Goal: Transaction & Acquisition: Obtain resource

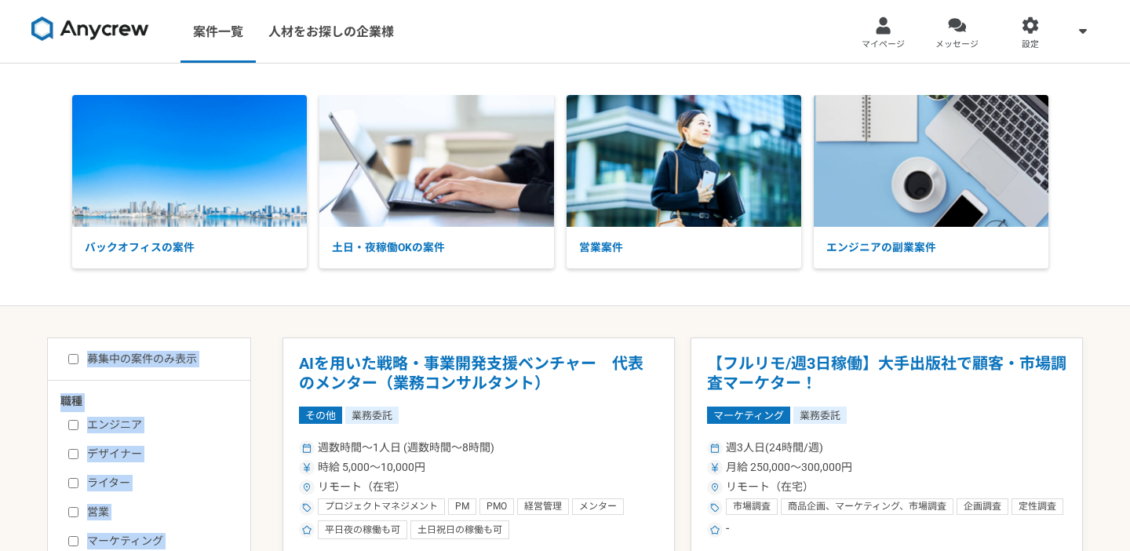
drag, startPoint x: 534, startPoint y: 317, endPoint x: 546, endPoint y: 71, distance: 246.0
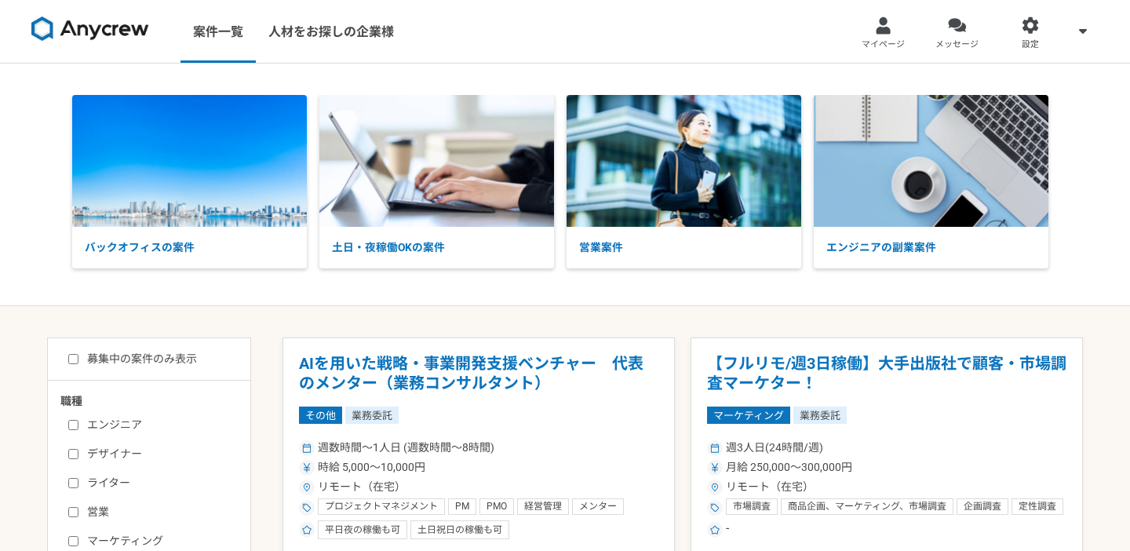
click at [546, 59] on nav "案件一覧 人材をお探しの企業様 マイページ メッセージ 設定" at bounding box center [565, 31] width 1130 height 63
drag, startPoint x: 546, startPoint y: 59, endPoint x: 513, endPoint y: 294, distance: 237.8
click at [513, 294] on div "バックオフィスの案件 土日・夜稼働OKの案件 営業案件 エンジニアの副業案件" at bounding box center [565, 185] width 1130 height 243
drag, startPoint x: 513, startPoint y: 294, endPoint x: 500, endPoint y: 68, distance: 226.4
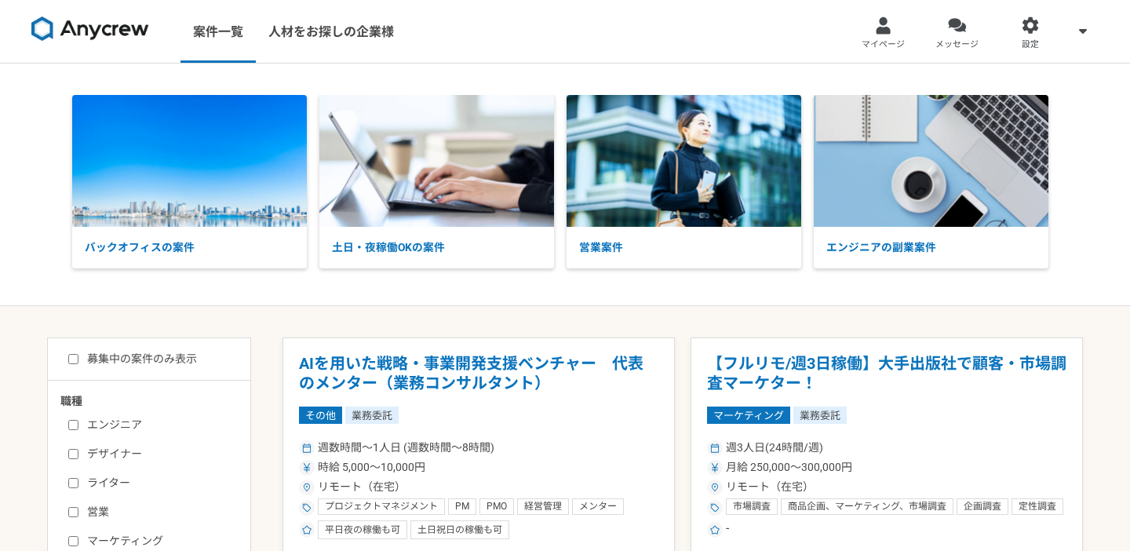
click at [499, 72] on div "バックオフィスの案件 土日・夜稼働OKの案件 営業案件 エンジニアの副業案件" at bounding box center [565, 185] width 1130 height 243
click at [500, 68] on div "バックオフィスの案件 土日・夜稼働OKの案件 営業案件 エンジニアの副業案件" at bounding box center [565, 185] width 1130 height 243
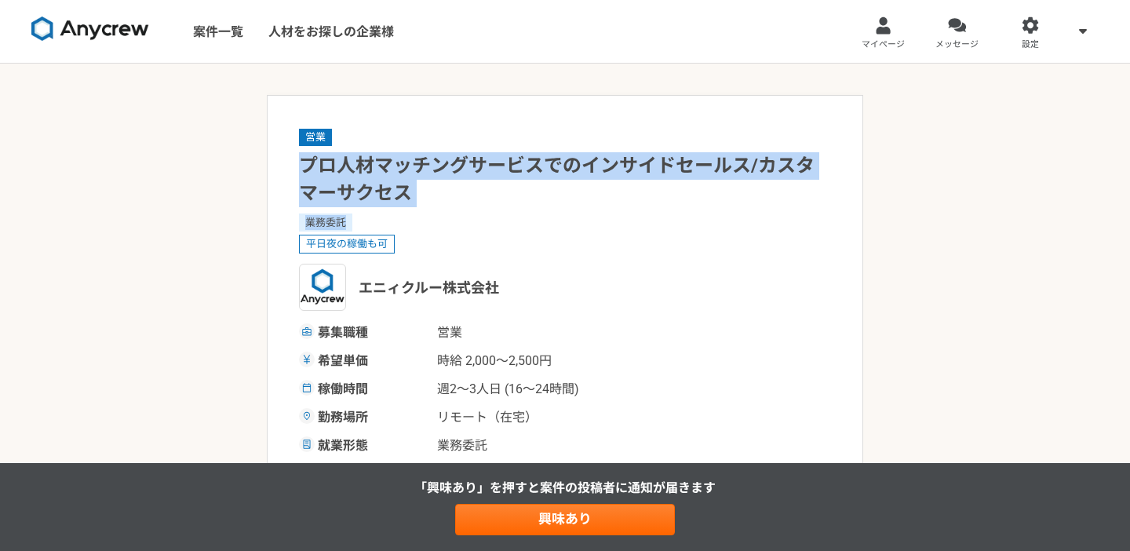
drag, startPoint x: 457, startPoint y: 218, endPoint x: 448, endPoint y: 122, distance: 96.1
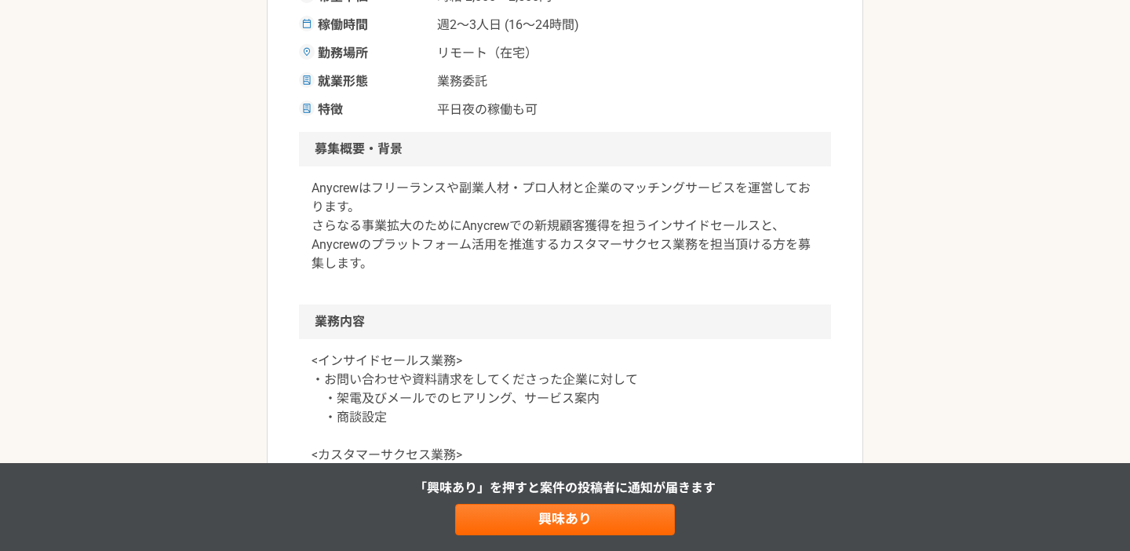
scroll to position [374, 0]
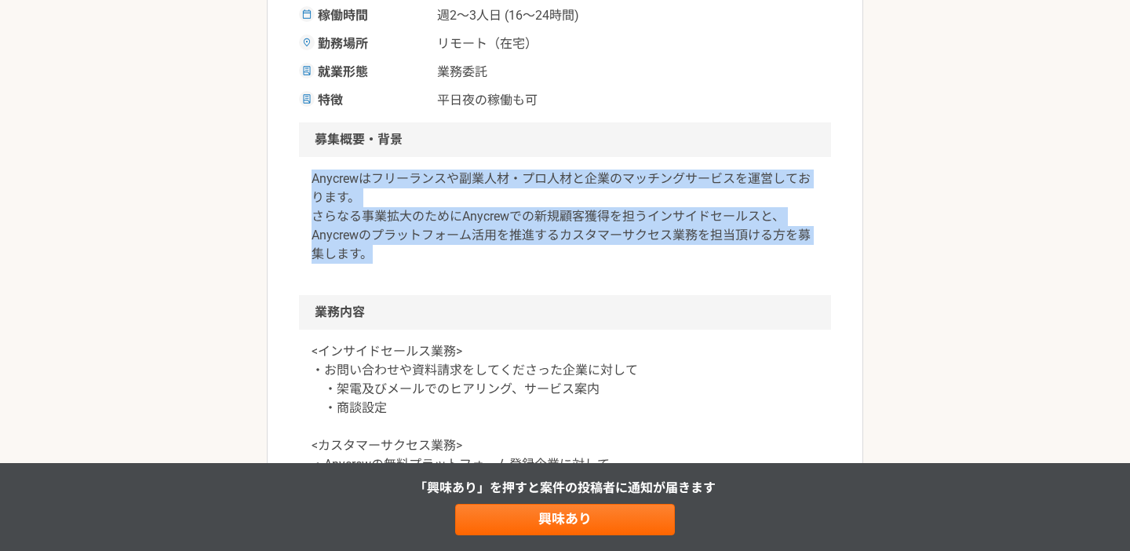
drag, startPoint x: 398, startPoint y: 149, endPoint x: 383, endPoint y: 298, distance: 149.9
click at [383, 298] on h2 "業務内容" at bounding box center [565, 312] width 532 height 35
drag, startPoint x: 383, startPoint y: 298, endPoint x: 378, endPoint y: 162, distance: 135.9
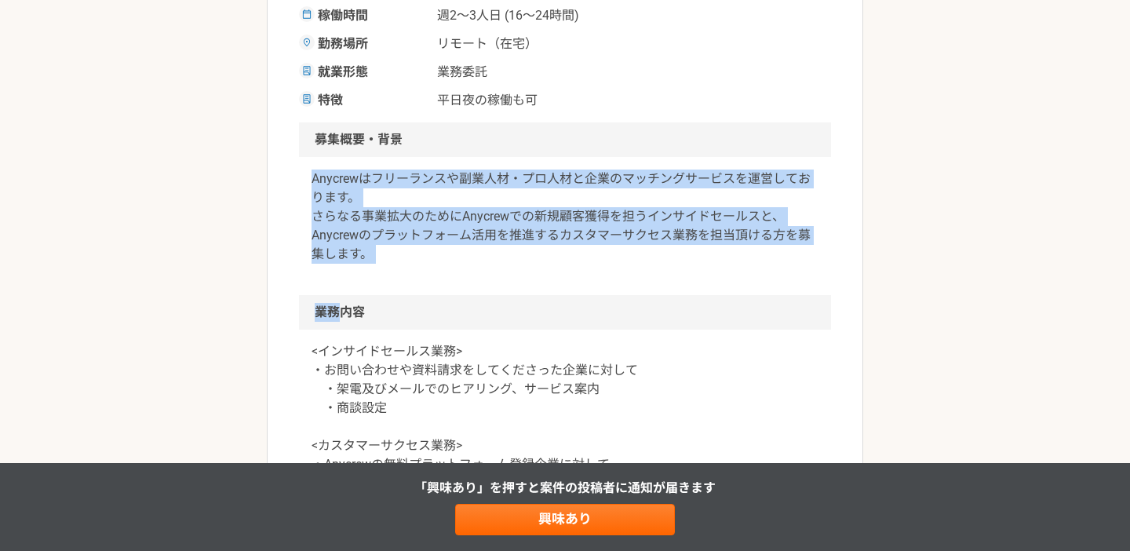
click at [378, 162] on div "Anycrewはフリーランスや副業人材・プロ人材と企業のマッチングサービスを運営しております。 さらなる事業拡大のためにAnycrewでの新規顧客獲得を担うイ…" at bounding box center [565, 226] width 532 height 138
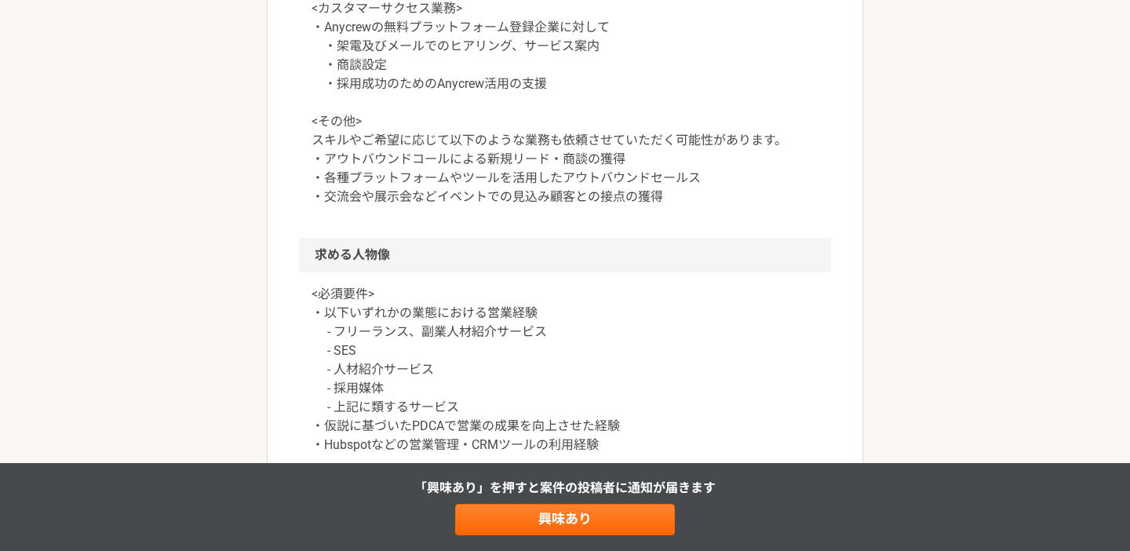
scroll to position [915, 0]
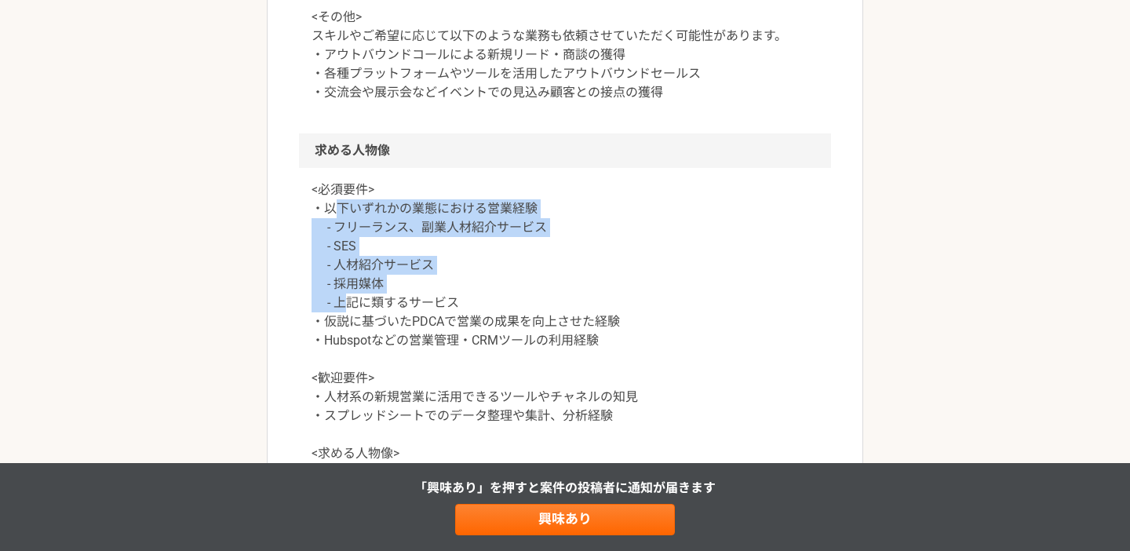
drag, startPoint x: 341, startPoint y: 305, endPoint x: 342, endPoint y: 195, distance: 110.7
click at [342, 195] on p "<必須要件> ・以下いずれかの業態における営業経験 - フリーランス、副業人材紹介サービス - SES - 人材紹介サービス - 採用媒体 - 上記に類するサ…" at bounding box center [565, 350] width 507 height 339
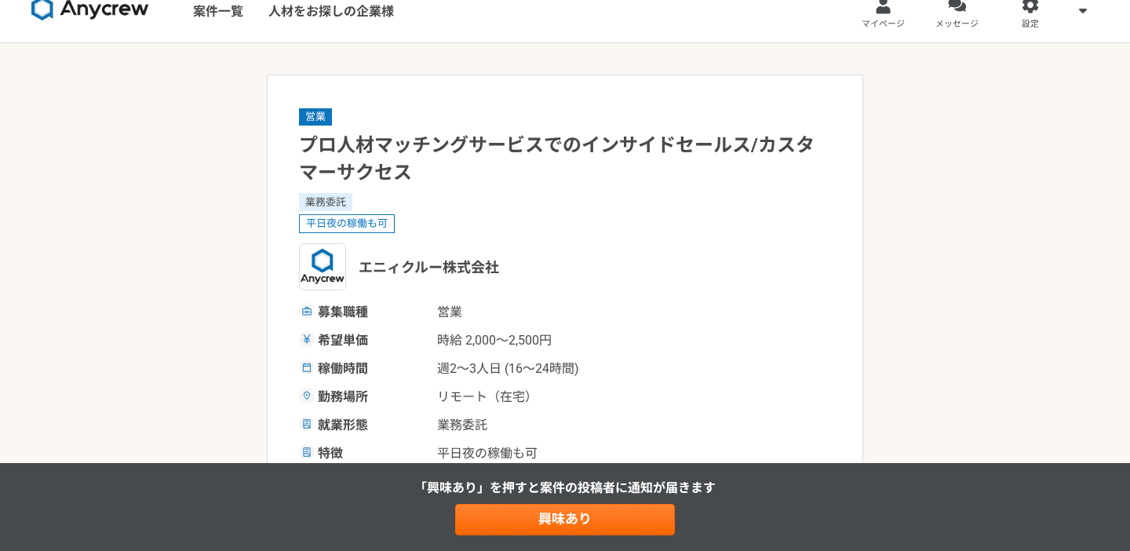
scroll to position [0, 0]
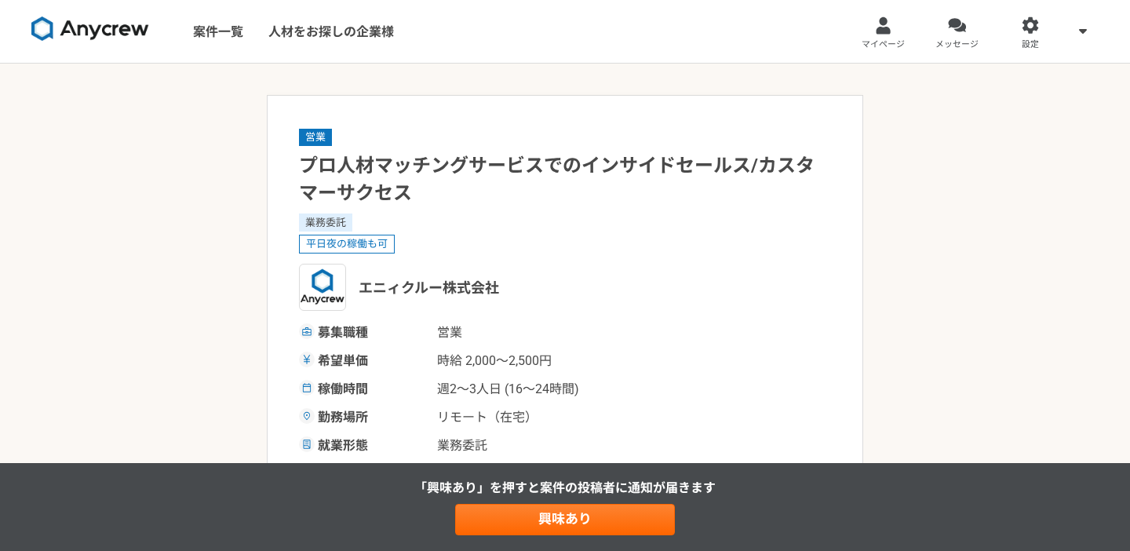
click at [119, 33] on img at bounding box center [90, 28] width 118 height 25
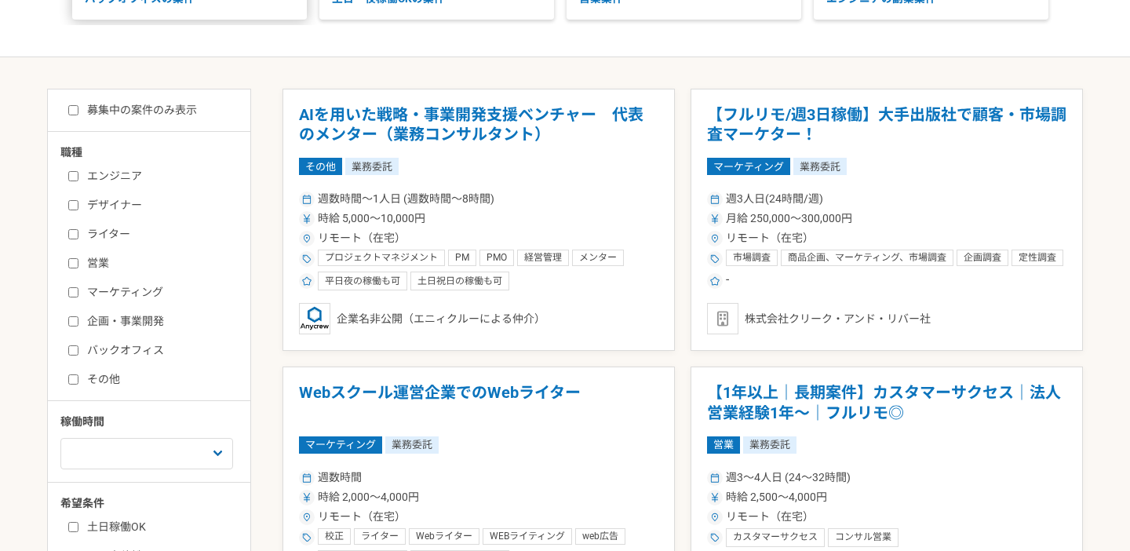
scroll to position [274, 0]
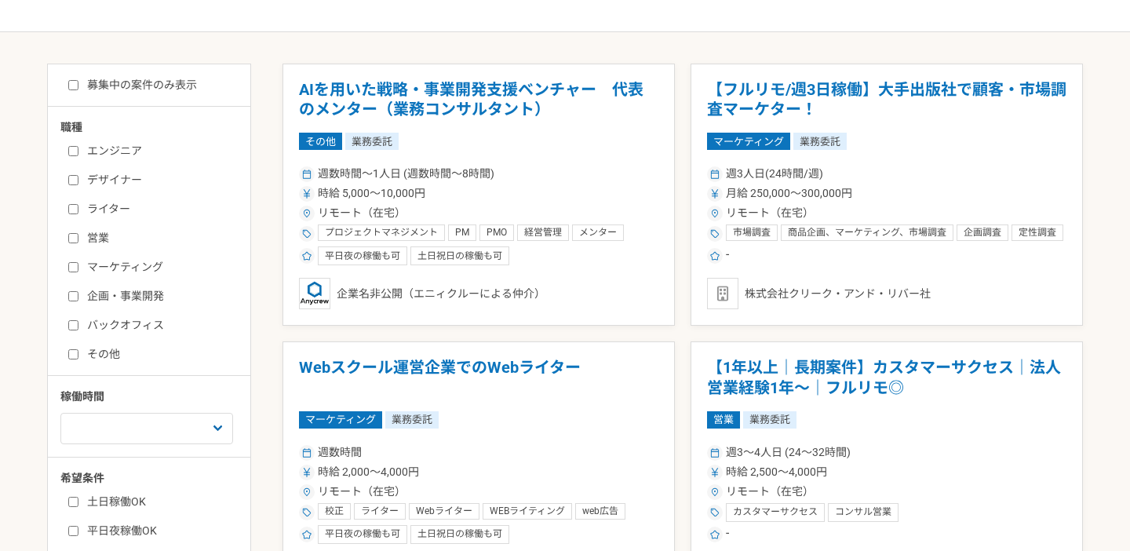
click at [81, 266] on label "マーケティング" at bounding box center [158, 267] width 181 height 16
click at [78, 266] on input "マーケティング" at bounding box center [73, 267] width 10 height 10
checkbox input "true"
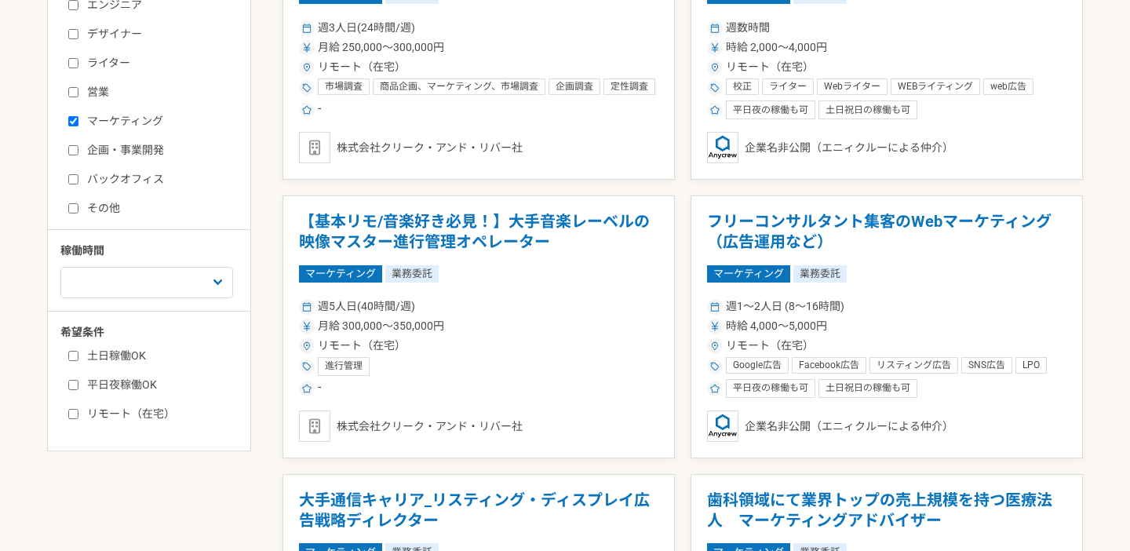
scroll to position [434, 0]
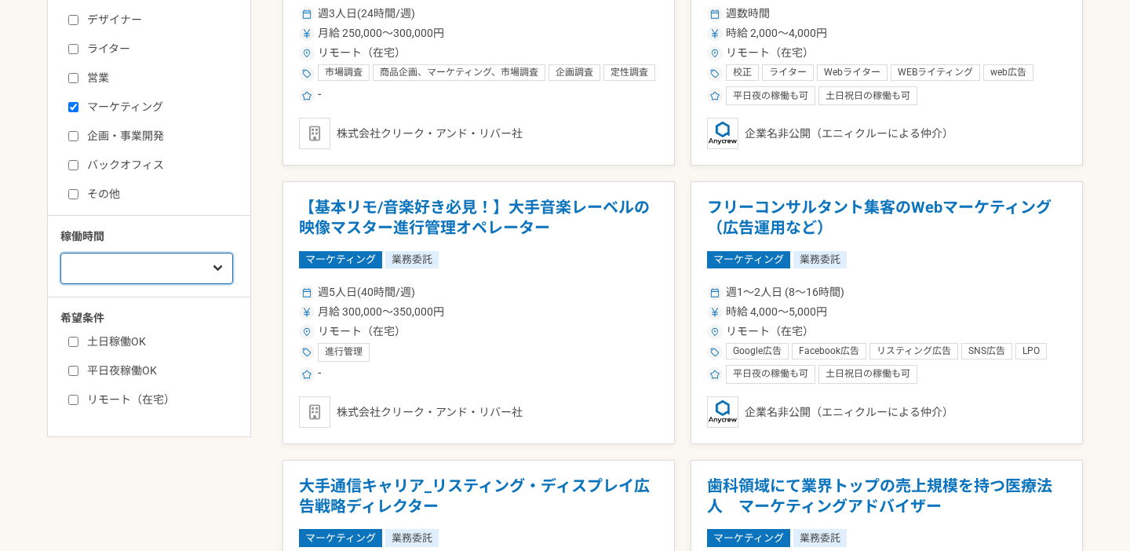
click at [139, 274] on select "週1人日（8時間）以下 週2人日（16時間）以下 週3人日（24時間）以下 週4人日（32時間）以下 週5人日（40時間）以下" at bounding box center [146, 268] width 173 height 31
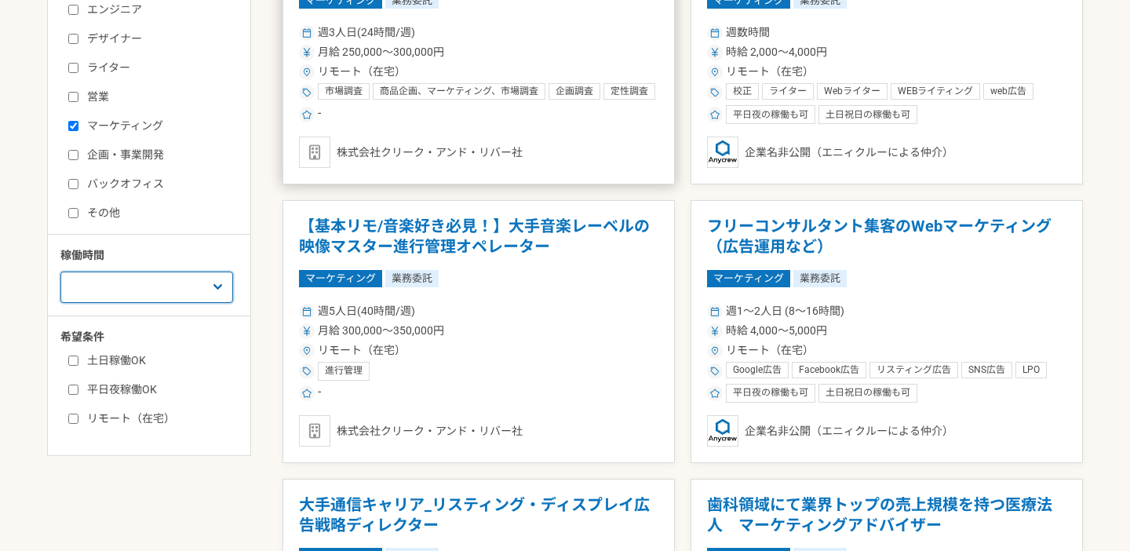
scroll to position [485, 0]
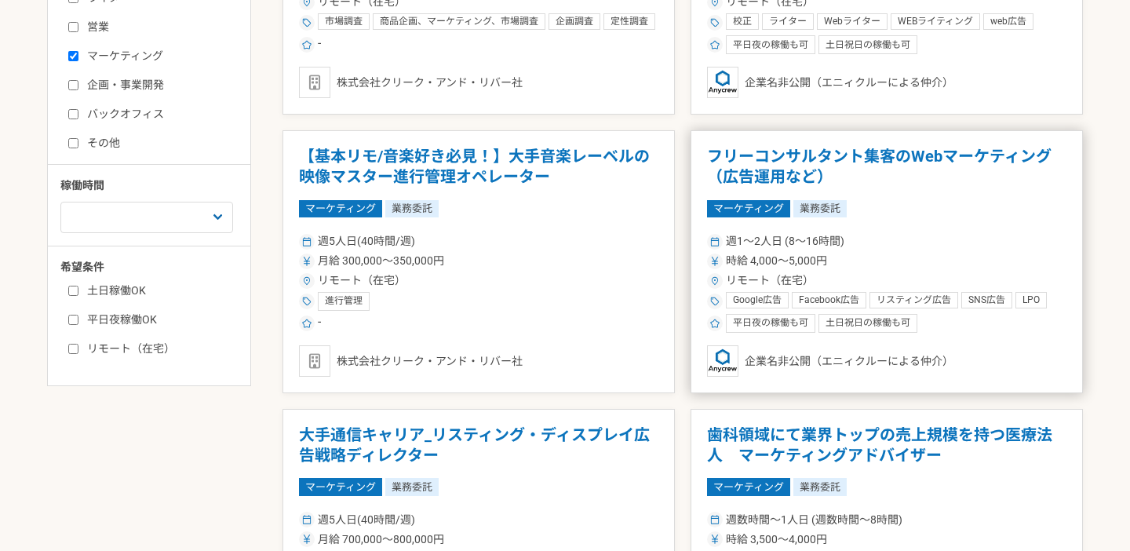
click at [764, 167] on h1 "フリーコンサルタント集客のWebマーケティング（広告運用など）" at bounding box center [886, 167] width 359 height 40
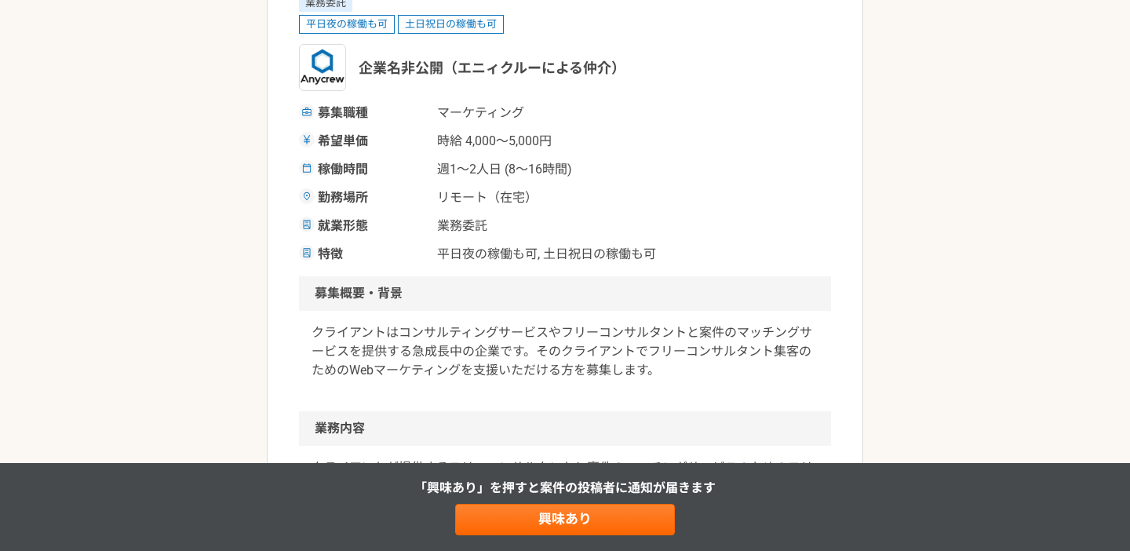
scroll to position [221, 0]
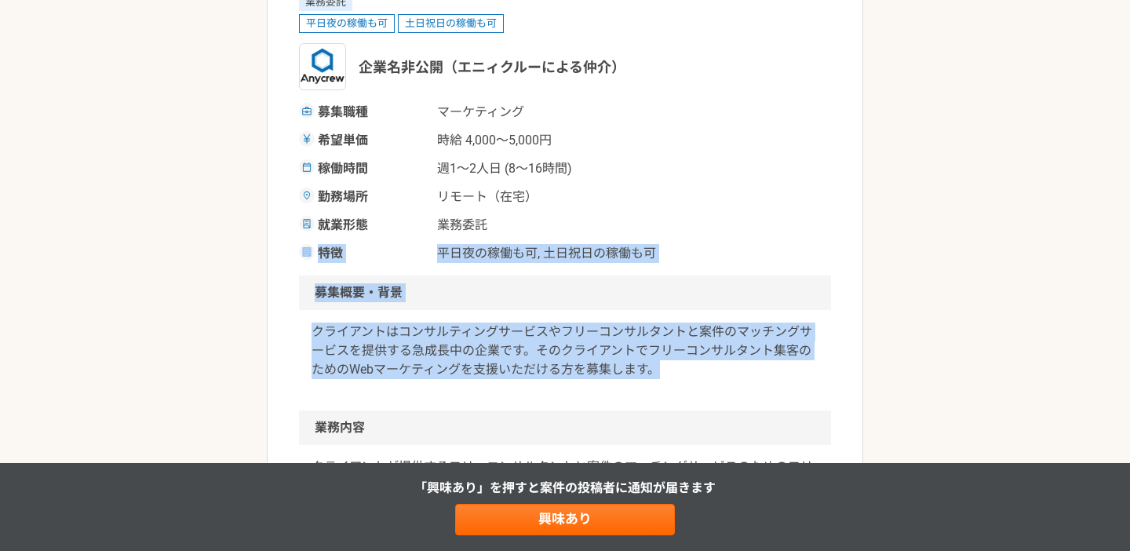
drag, startPoint x: 465, startPoint y: 384, endPoint x: 498, endPoint y: 211, distance: 175.6
click at [498, 211] on div "募集職種 マーケティング 希望単価 時給 4,000〜5,000円 稼働時間 週1〜2人日 (8〜16時間) 勤務場所 リモート（在宅） 就業形態 業務委託 …" at bounding box center [565, 183] width 532 height 160
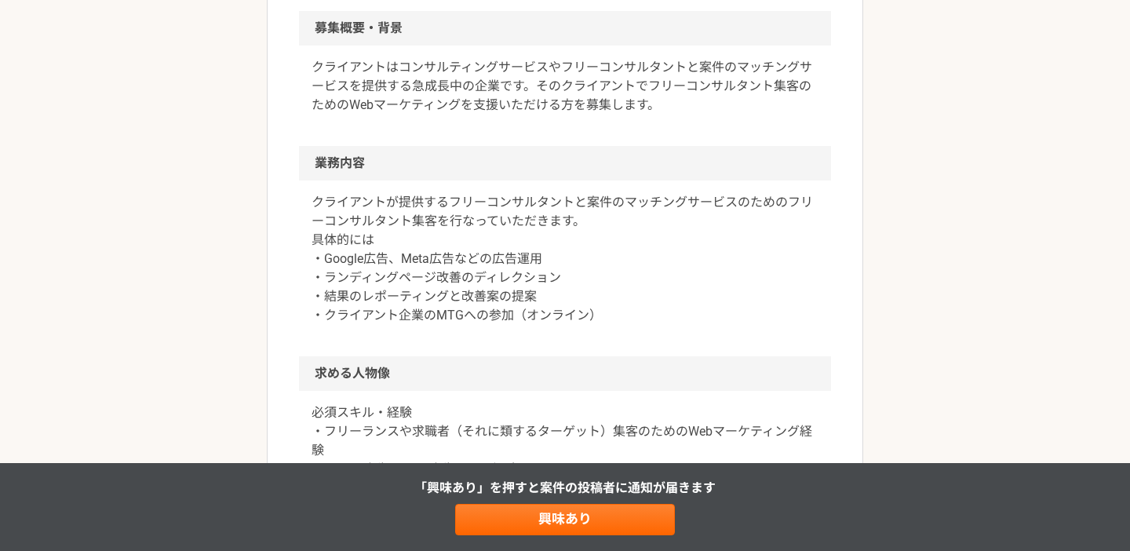
scroll to position [459, 0]
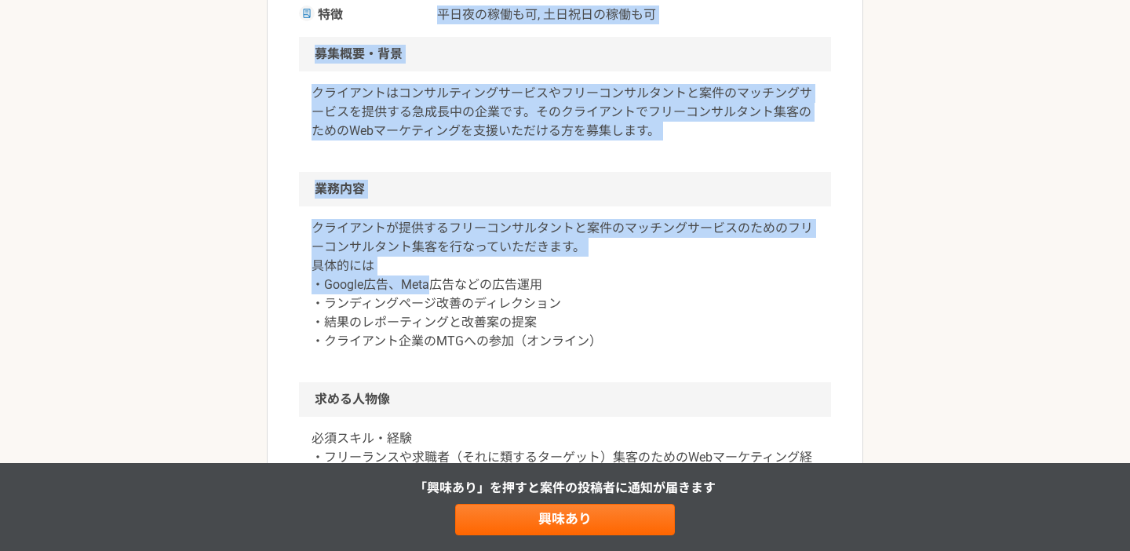
drag, startPoint x: 432, startPoint y: 277, endPoint x: 428, endPoint y: 22, distance: 255.1
click at [428, 22] on article "マーケティング フリーコンサルタント集客のWebマーケティング（広告運用など） 業務委託 平日夜の稼働も可 土日祝日の稼働も可 企業名非公開（エニィクルーによ…" at bounding box center [565, 350] width 596 height 1429
click at [403, 57] on h2 "募集概要・背景" at bounding box center [565, 54] width 532 height 35
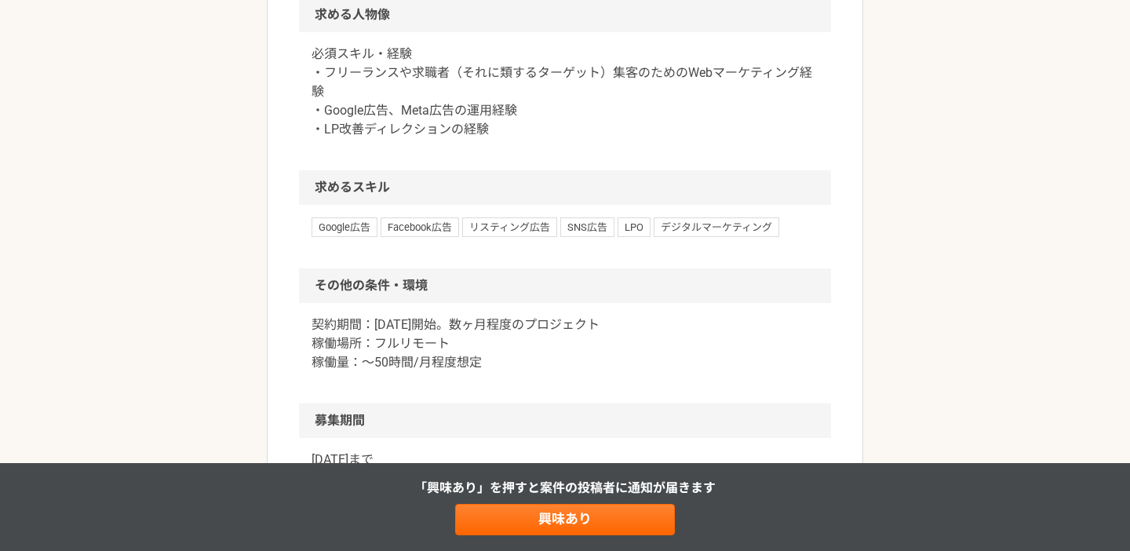
scroll to position [848, 0]
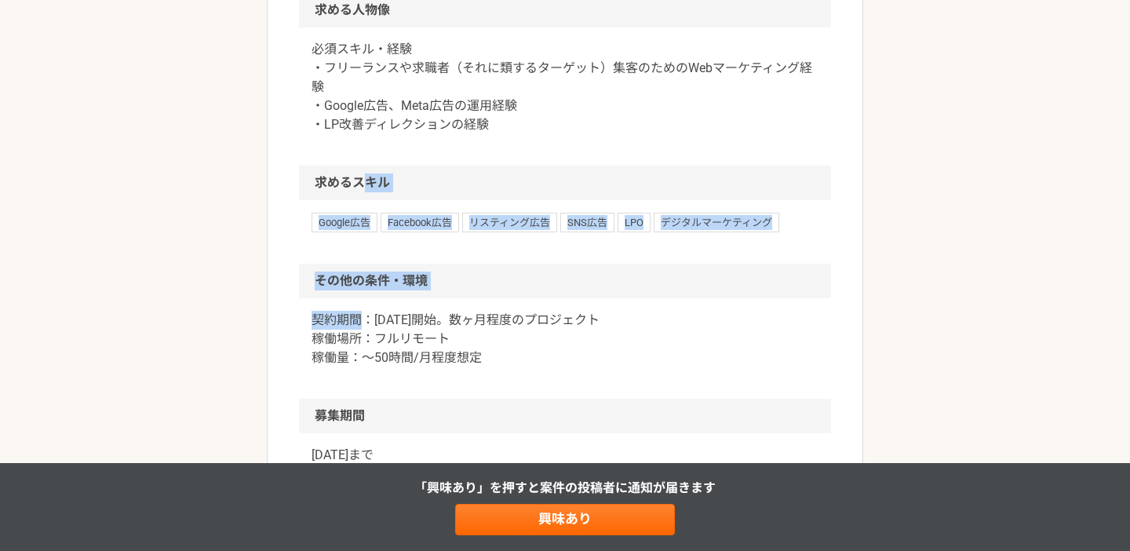
drag, startPoint x: 356, startPoint y: 340, endPoint x: 359, endPoint y: 187, distance: 153.1
click at [359, 185] on h2 "求めるスキル" at bounding box center [565, 183] width 532 height 35
drag, startPoint x: 359, startPoint y: 185, endPoint x: 360, endPoint y: 359, distance: 173.5
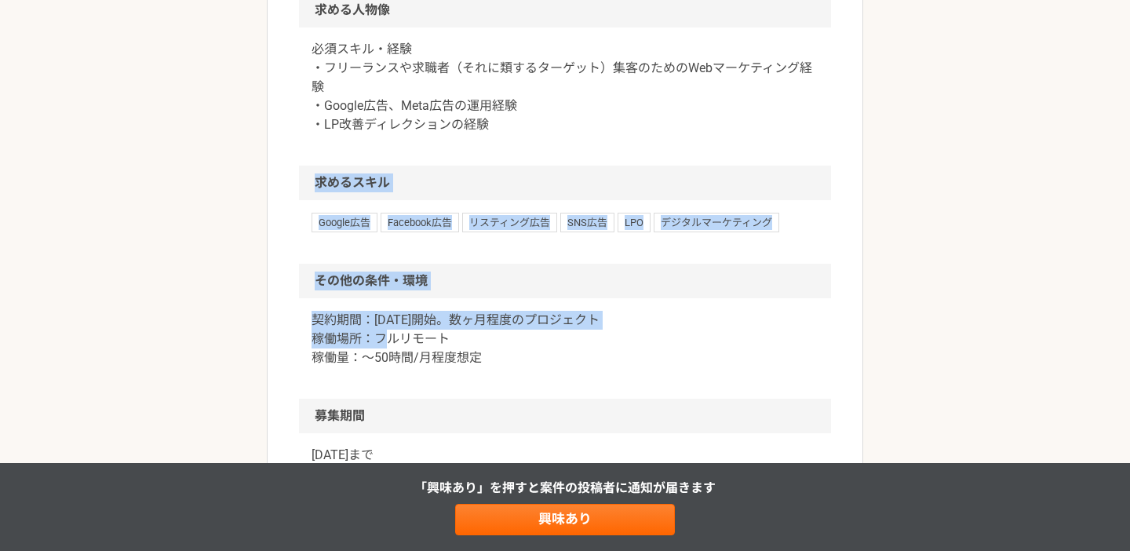
click at [360, 359] on p "契約期間：[DATE]開始。数ヶ月程度のプロジェクト 稼働場所：フルリモート 稼働量：〜50時間/月程度想定" at bounding box center [565, 339] width 507 height 57
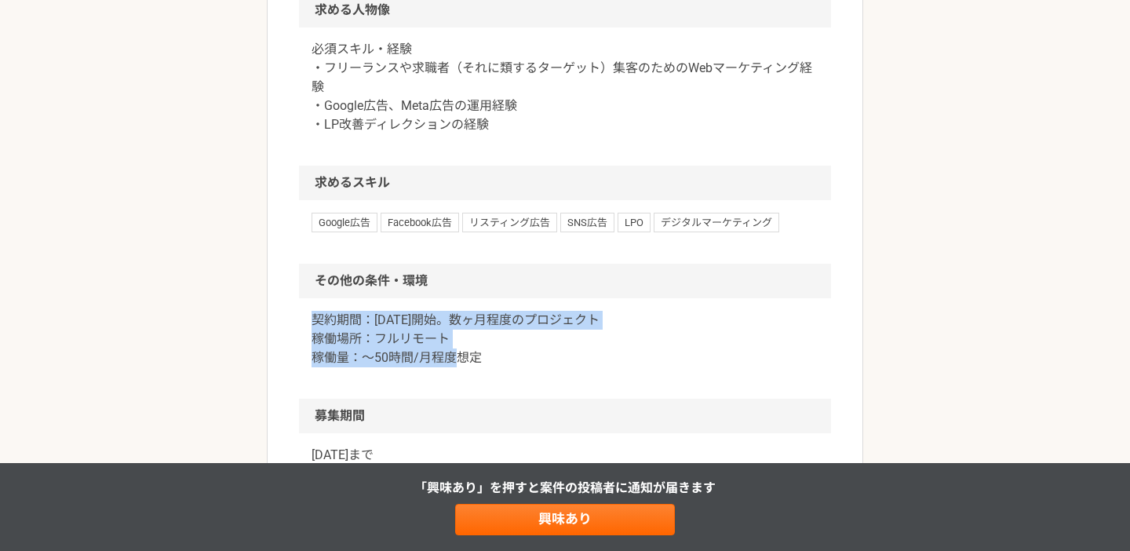
drag, startPoint x: 445, startPoint y: 386, endPoint x: 445, endPoint y: 295, distance: 91.0
click at [445, 295] on section "その他の条件・環境 契約期間：[DATE]開始。数ヶ月程度のプロジェクト 稼働場所：フルリモート 稼働量：〜50時間/月程度想定" at bounding box center [565, 331] width 532 height 135
click at [445, 295] on h2 "その他の条件・環境" at bounding box center [565, 281] width 532 height 35
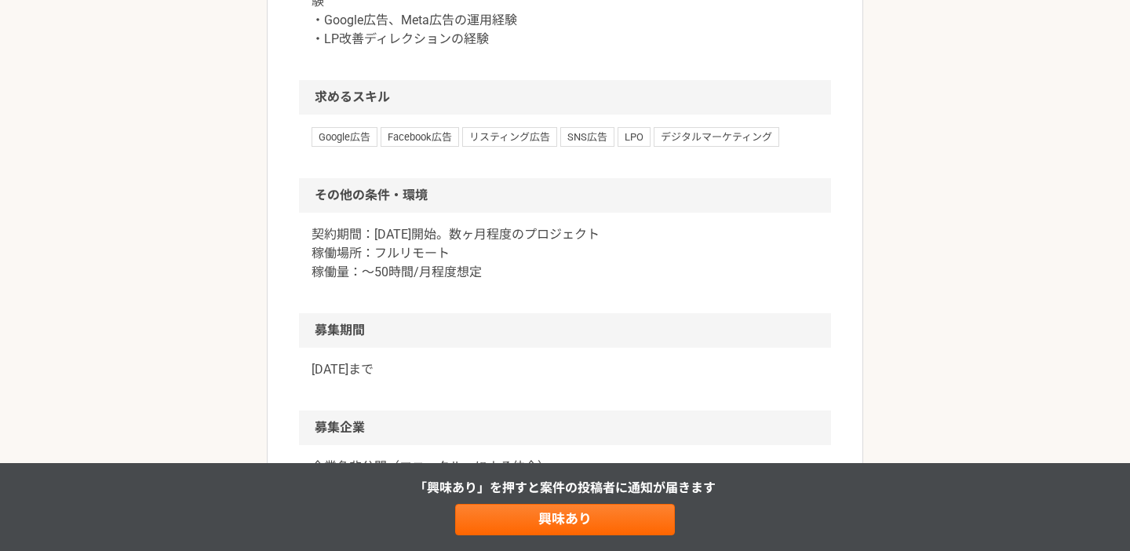
scroll to position [936, 0]
drag, startPoint x: 445, startPoint y: 301, endPoint x: 445, endPoint y: 206, distance: 95.0
click at [445, 206] on section "その他の条件・環境 契約期間：[DATE]開始。数ヶ月程度のプロジェクト 稼働場所：フルリモート 稼働量：〜50時間/月程度想定" at bounding box center [565, 244] width 532 height 135
click at [445, 206] on h2 "その他の条件・環境" at bounding box center [565, 194] width 532 height 35
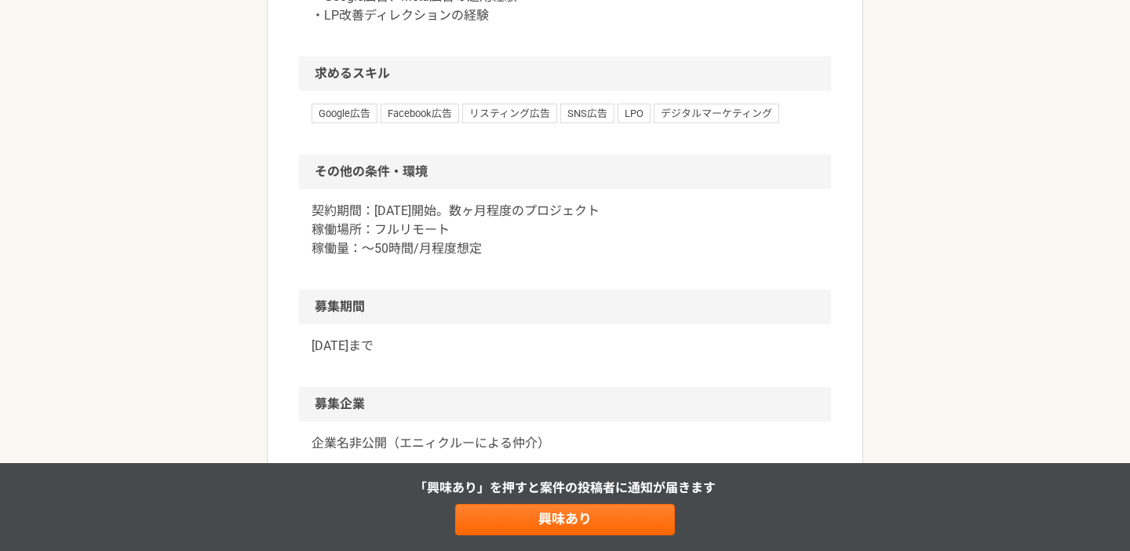
scroll to position [988, 0]
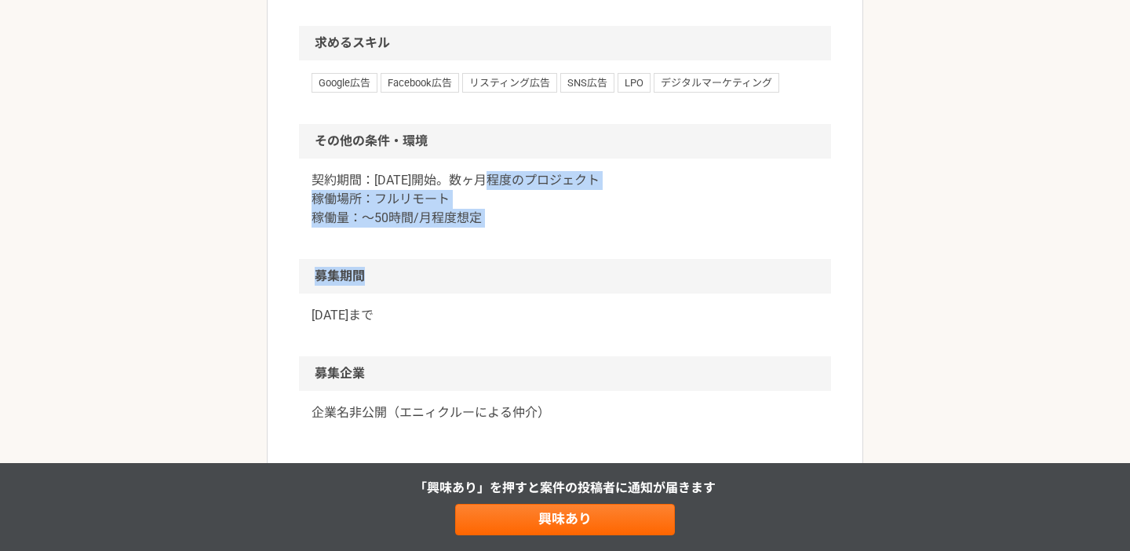
drag, startPoint x: 495, startPoint y: 288, endPoint x: 495, endPoint y: 173, distance: 114.6
click at [495, 159] on h2 "その他の条件・環境" at bounding box center [565, 141] width 532 height 35
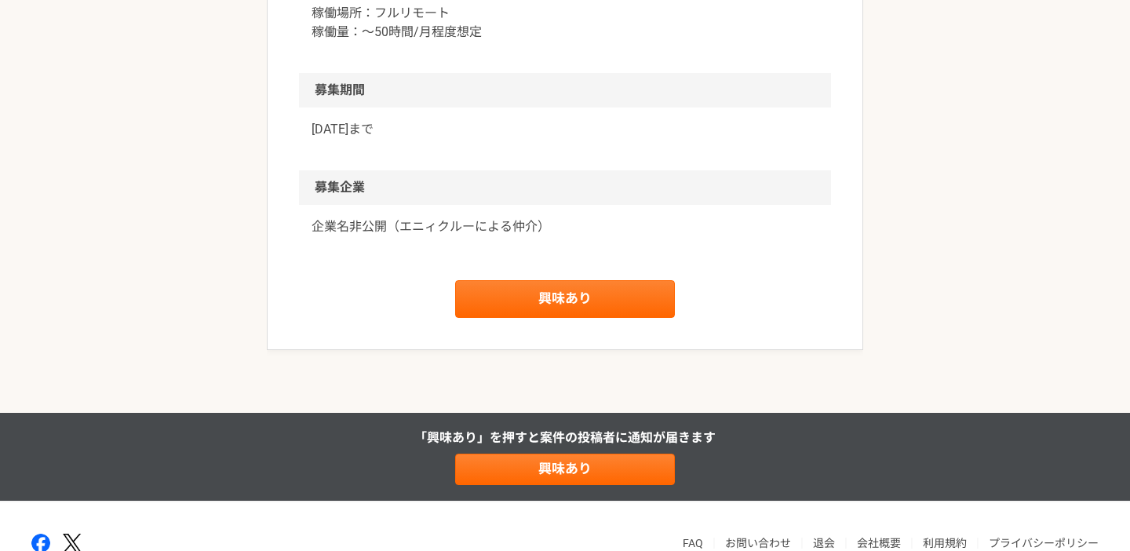
scroll to position [1189, 0]
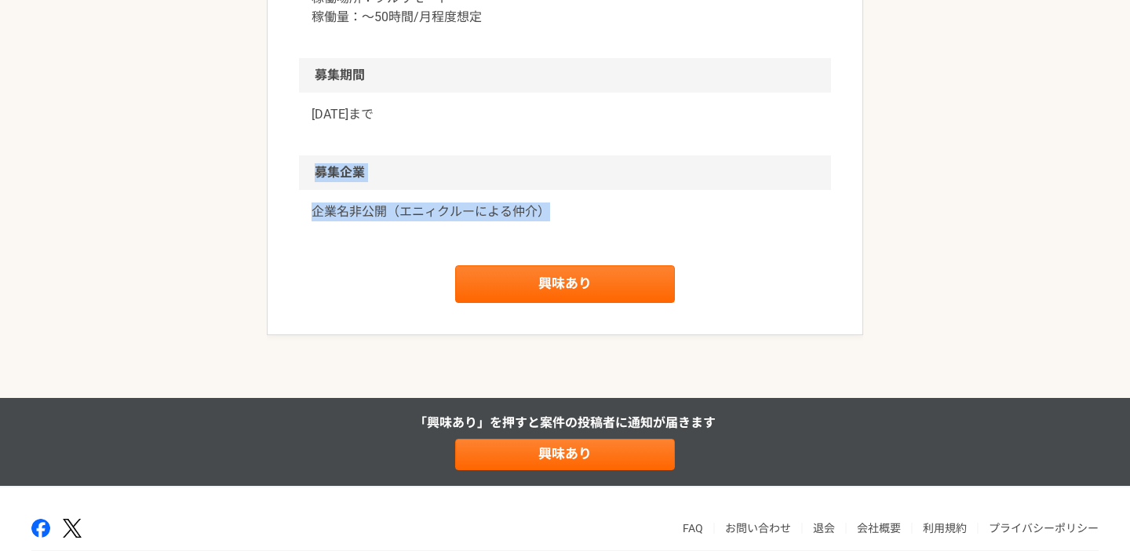
drag, startPoint x: 425, startPoint y: 257, endPoint x: 425, endPoint y: 161, distance: 95.8
click at [425, 155] on div "[DATE]まで" at bounding box center [565, 124] width 532 height 63
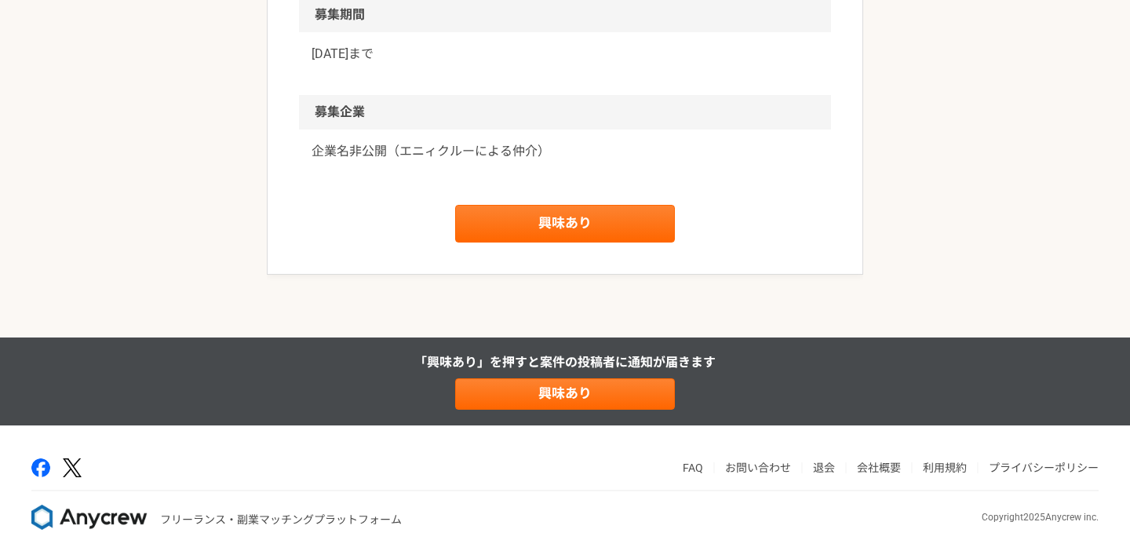
scroll to position [1279, 0]
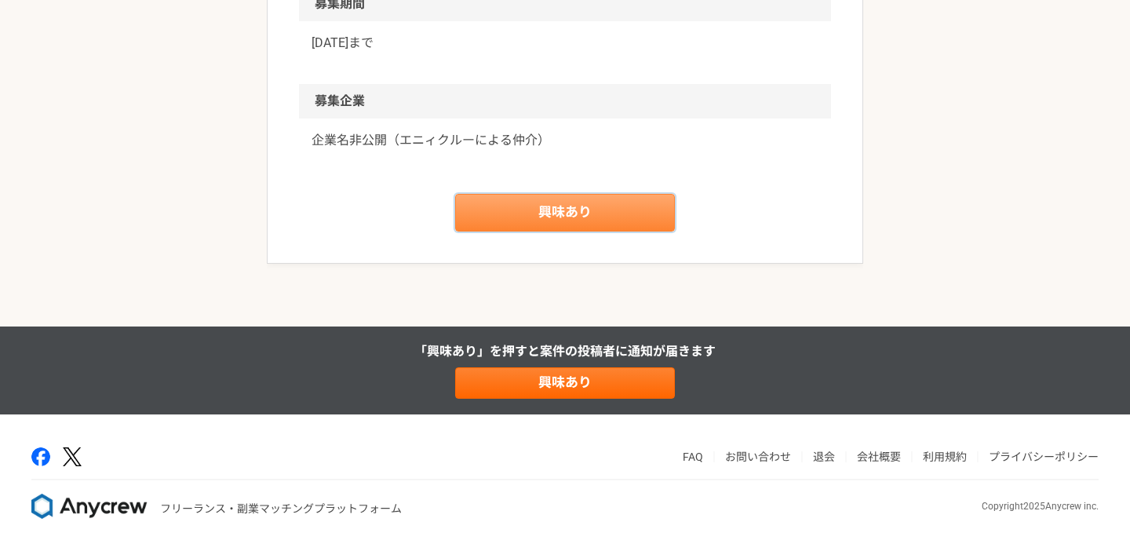
click at [517, 217] on link "興味あり" at bounding box center [565, 213] width 220 height 38
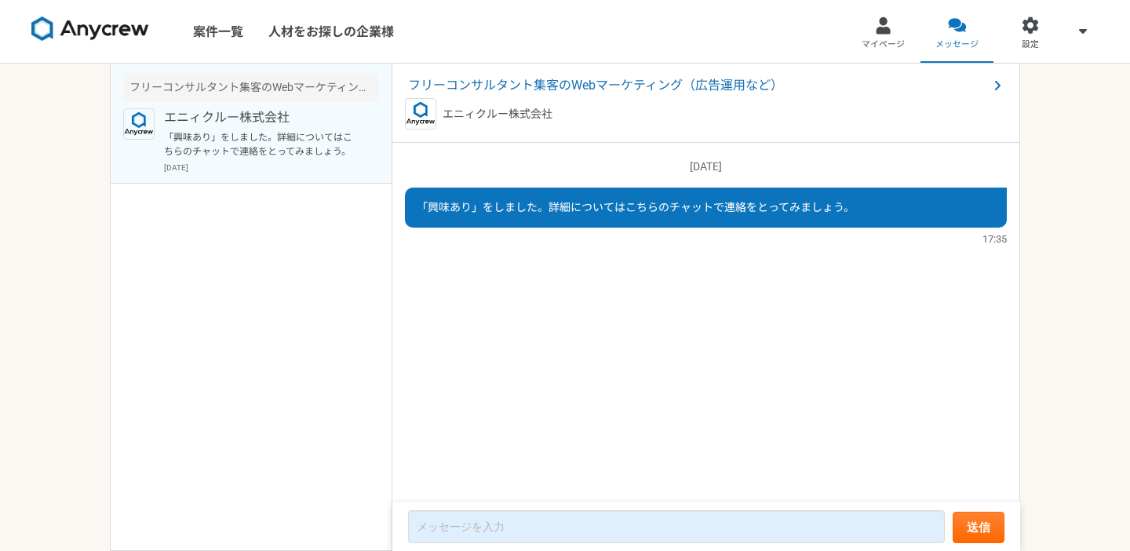
click at [554, 185] on div "[DATE] 「興味あり」をしました。詳細についてはこちらのチャットで連絡をとってみましょう。 17:35" at bounding box center [706, 195] width 602 height 104
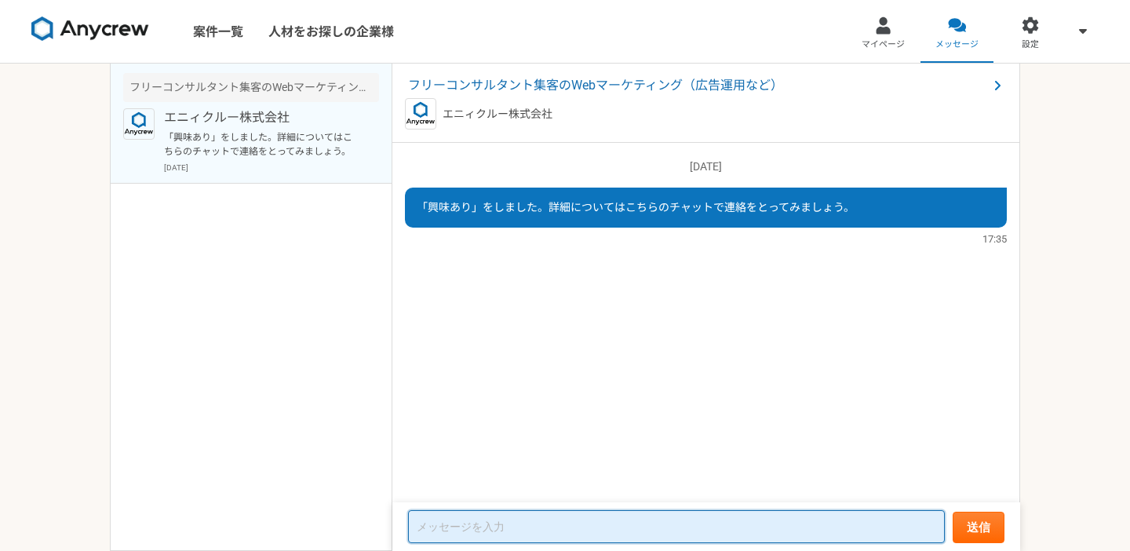
click at [580, 524] on textarea at bounding box center [676, 526] width 537 height 33
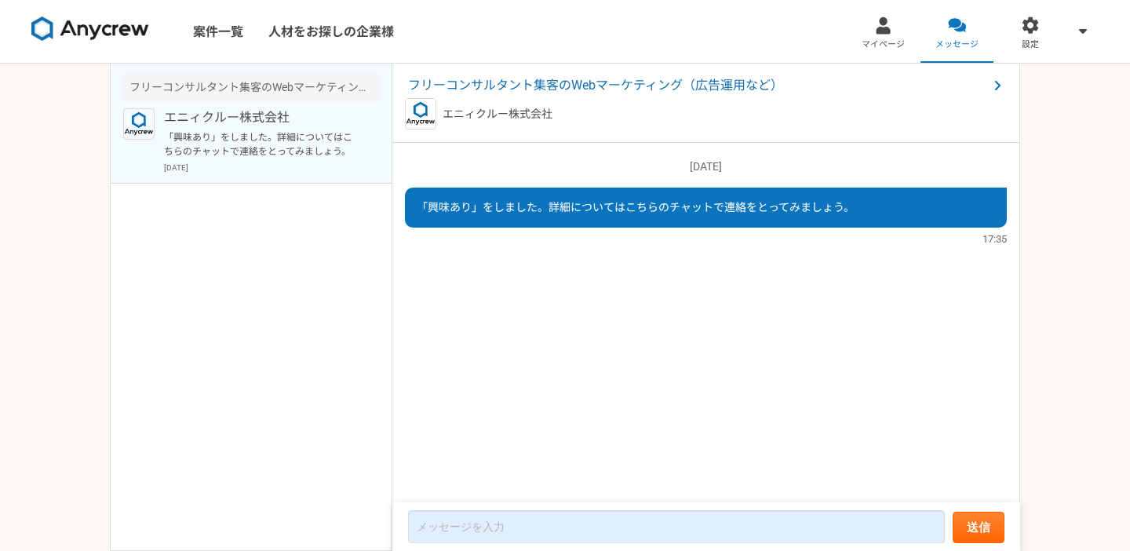
click at [549, 458] on div "[DATE] 「興味あり」をしました。詳細についてはこちらのチャットで連絡をとってみましょう。 17:35" at bounding box center [706, 323] width 628 height 361
click at [213, 37] on link "案件一覧" at bounding box center [218, 31] width 75 height 63
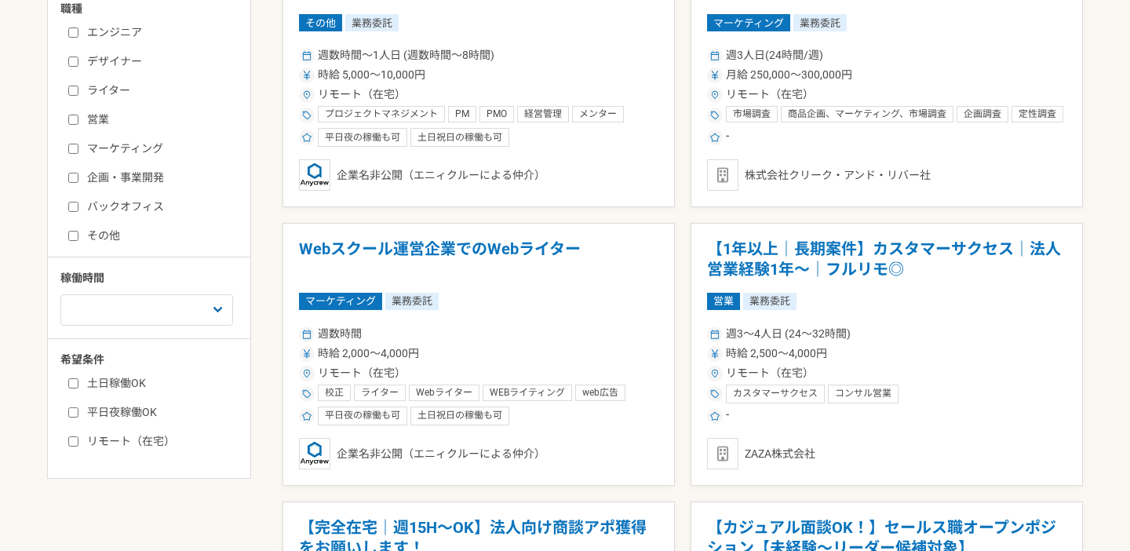
scroll to position [373, 0]
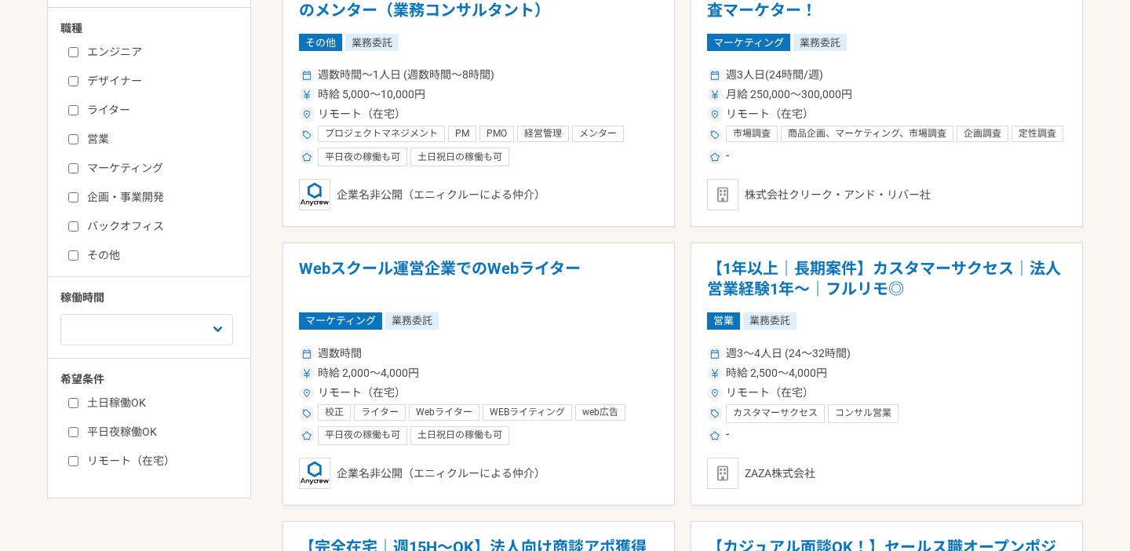
click at [140, 172] on label "マーケティング" at bounding box center [158, 168] width 181 height 16
click at [78, 172] on input "マーケティング" at bounding box center [73, 168] width 10 height 10
checkbox input "true"
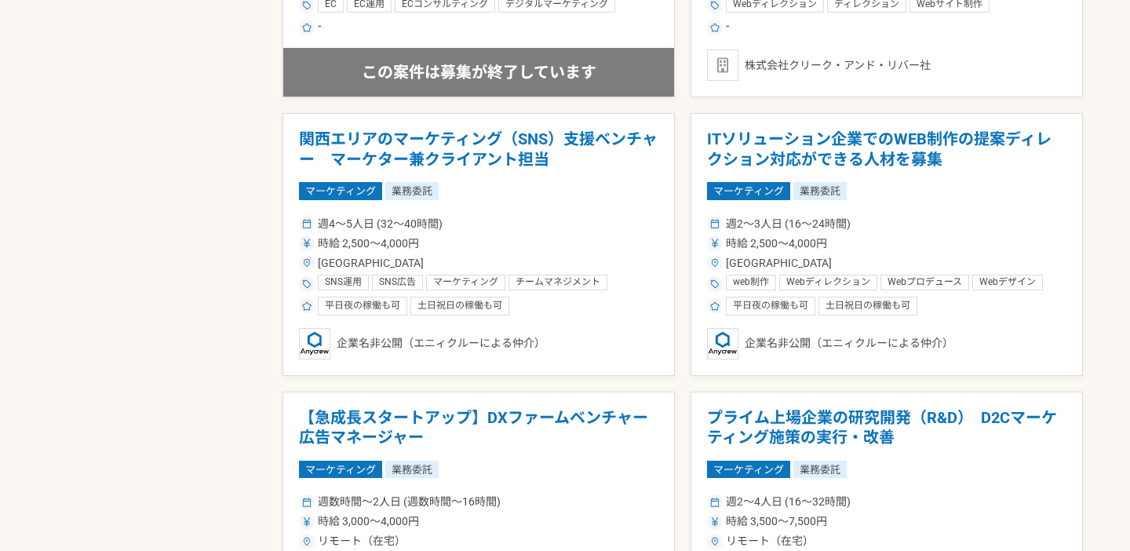
scroll to position [1470, 0]
